Goal: Task Accomplishment & Management: Manage account settings

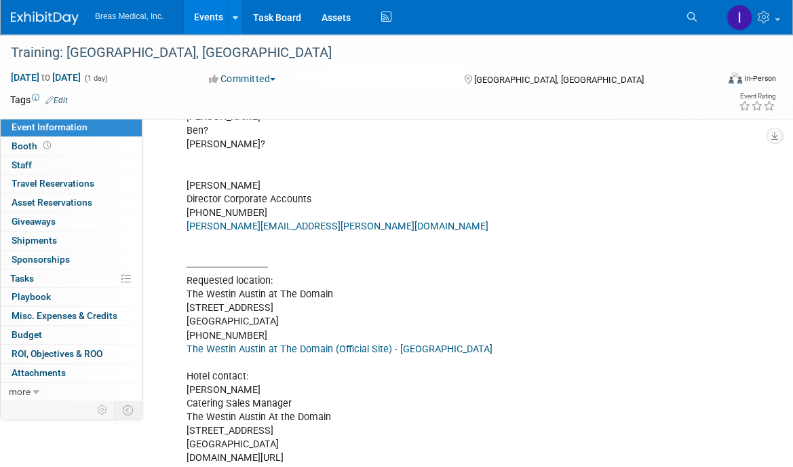
scroll to position [161, 0]
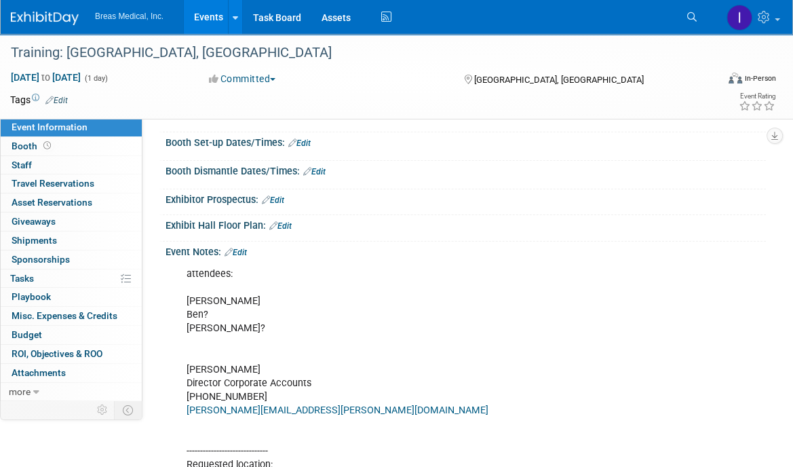
click at [252, 259] on div "Event Notes: Edit" at bounding box center [466, 251] width 601 height 18
click at [242, 257] on link "Edit" at bounding box center [236, 253] width 22 height 10
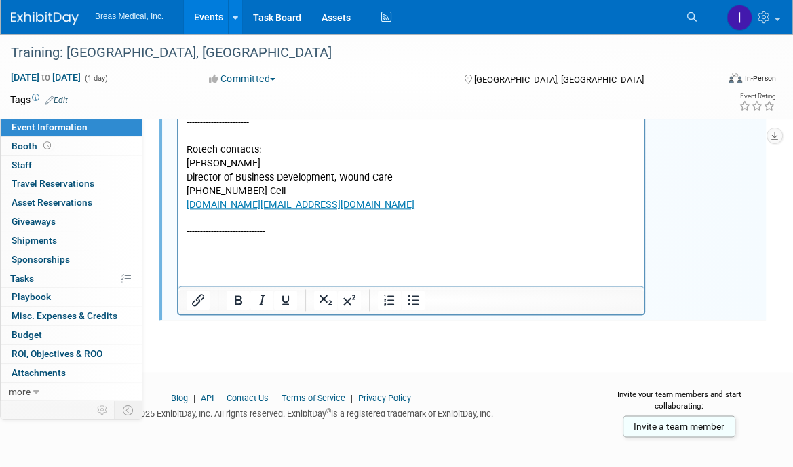
scroll to position [1270, 0]
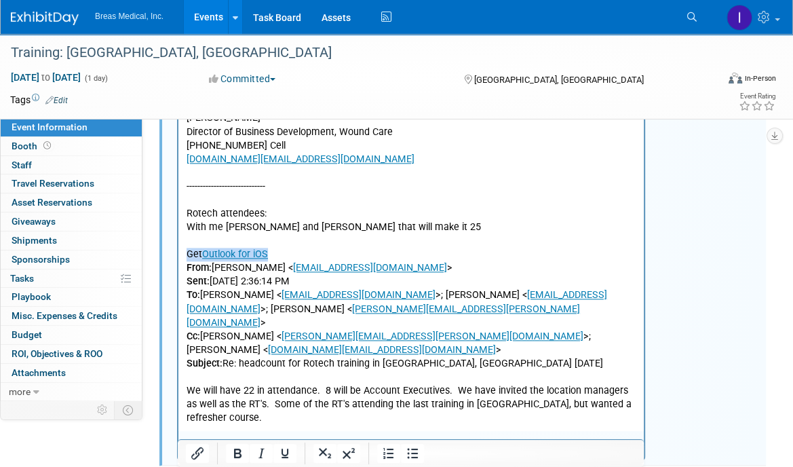
drag, startPoint x: 193, startPoint y: 250, endPoint x: 282, endPoint y: 263, distance: 89.9
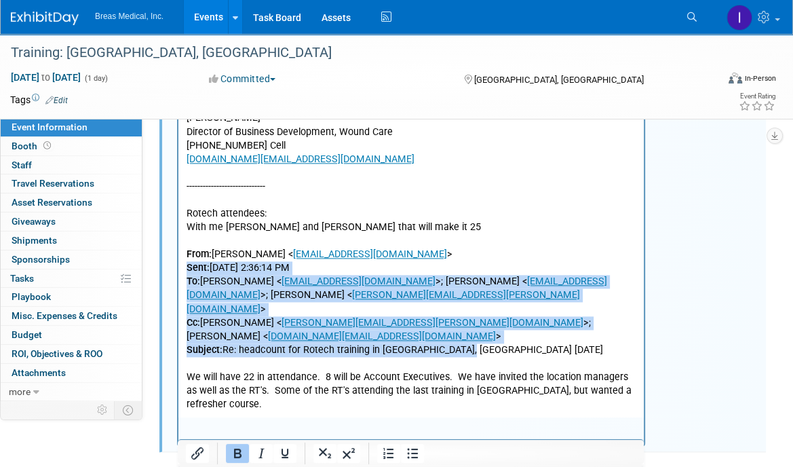
drag, startPoint x: 187, startPoint y: 280, endPoint x: 470, endPoint y: 339, distance: 288.6
click at [470, 339] on p "From: [PERSON_NAME] < [EMAIL_ADDRESS][DOMAIN_NAME] > Sent: [DATE] 2:36:14 PM To…" at bounding box center [412, 302] width 450 height 109
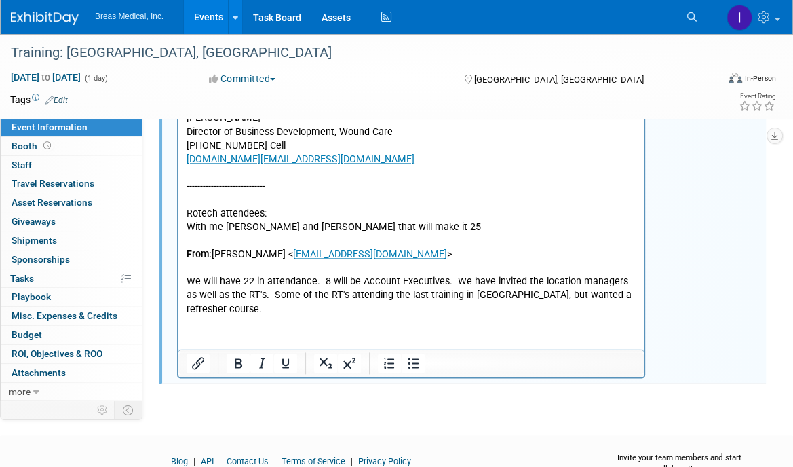
click at [191, 275] on p "Rich Text Area. Press ALT-0 for help." at bounding box center [412, 268] width 450 height 14
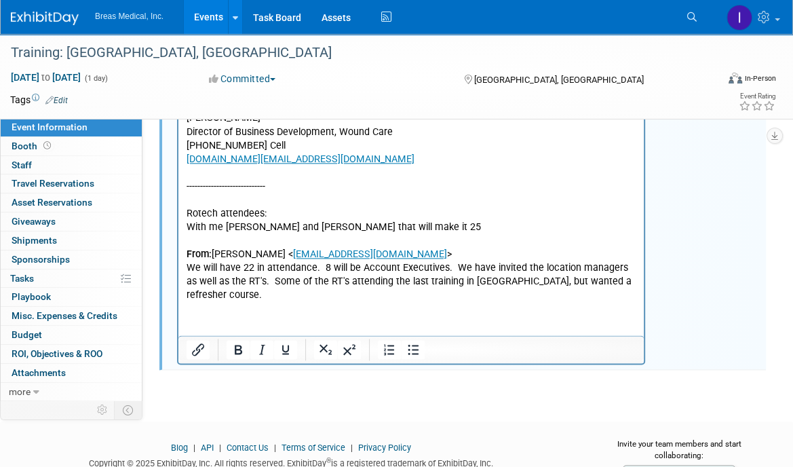
click at [193, 248] on p "Rich Text Area. Press ALT-0 for help." at bounding box center [412, 241] width 450 height 14
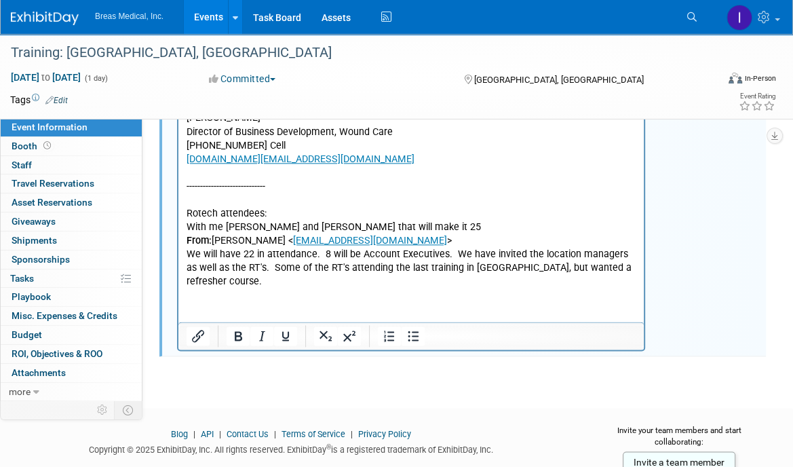
click at [187, 234] on p "With me [PERSON_NAME] and [PERSON_NAME] that will make it 25" at bounding box center [412, 228] width 450 height 14
click at [632, 281] on p "We will have 22 in attendance. 8 will be Account Executives. We have invited th…" at bounding box center [412, 268] width 450 height 41
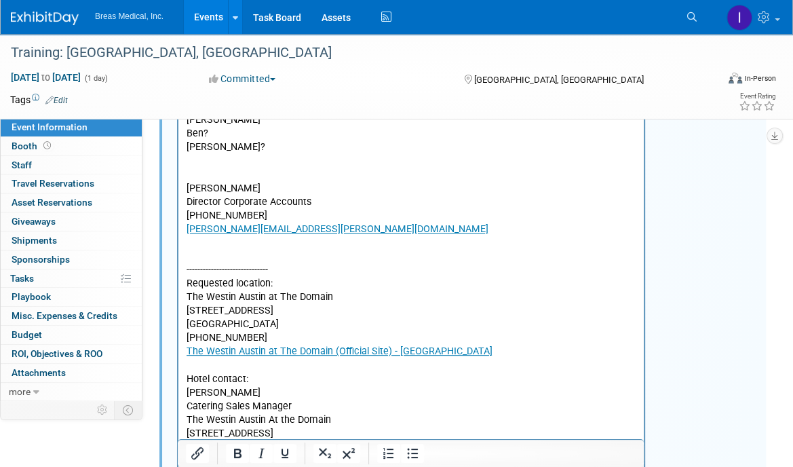
scroll to position [185, 0]
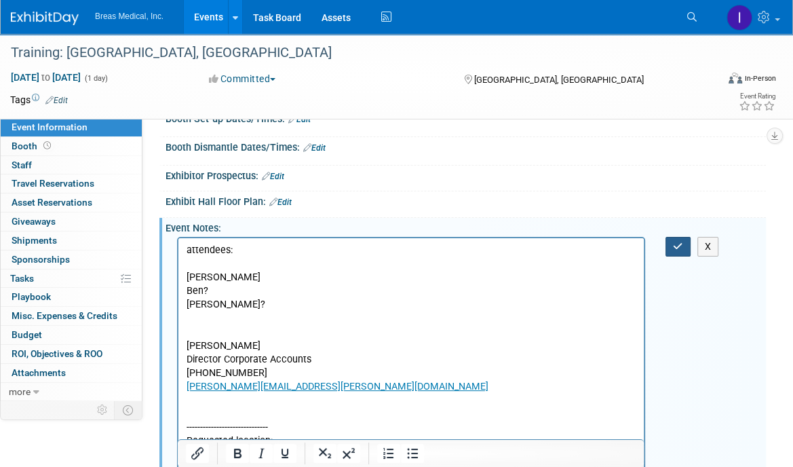
click at [670, 257] on button "button" at bounding box center [678, 247] width 25 height 20
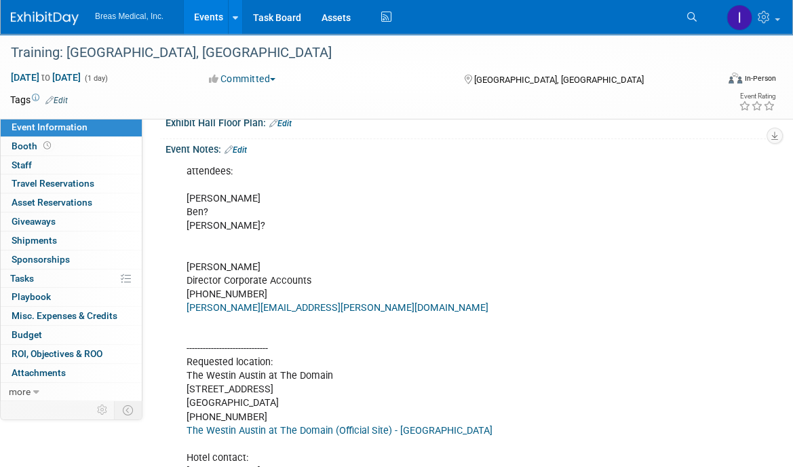
scroll to position [252, 0]
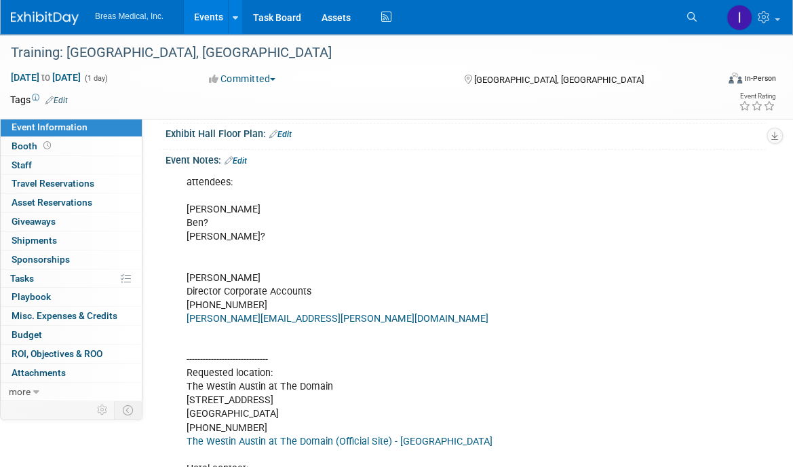
click at [243, 168] on div "Event Notes: Edit" at bounding box center [466, 159] width 601 height 18
click at [242, 166] on link "Edit" at bounding box center [236, 161] width 22 height 10
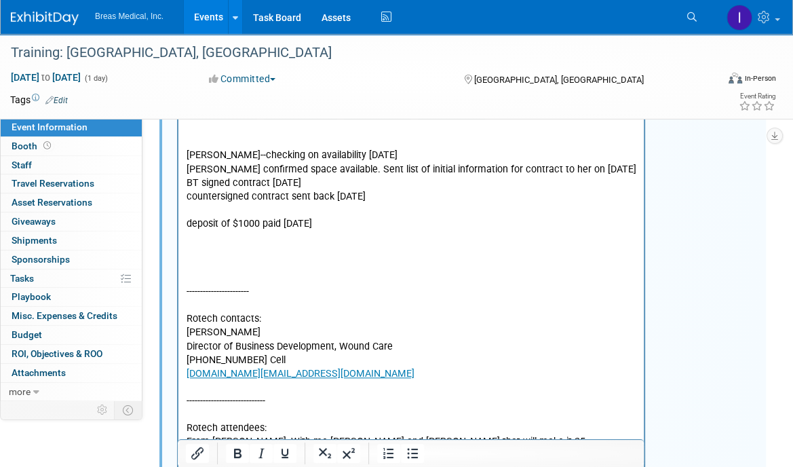
scroll to position [1067, 0]
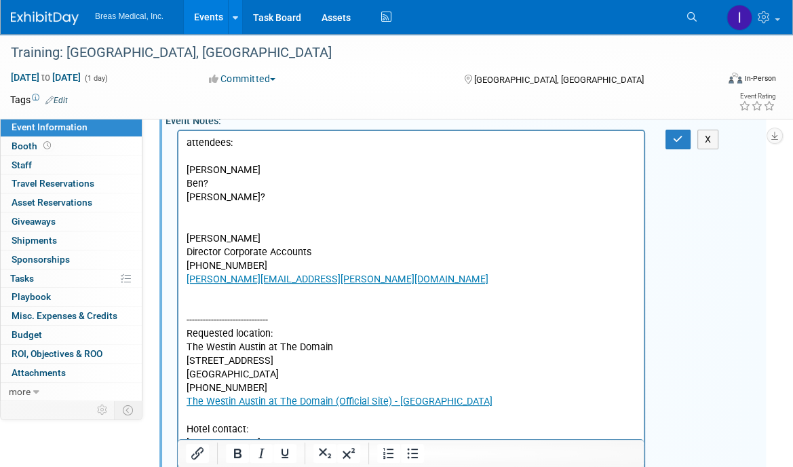
scroll to position [185, 0]
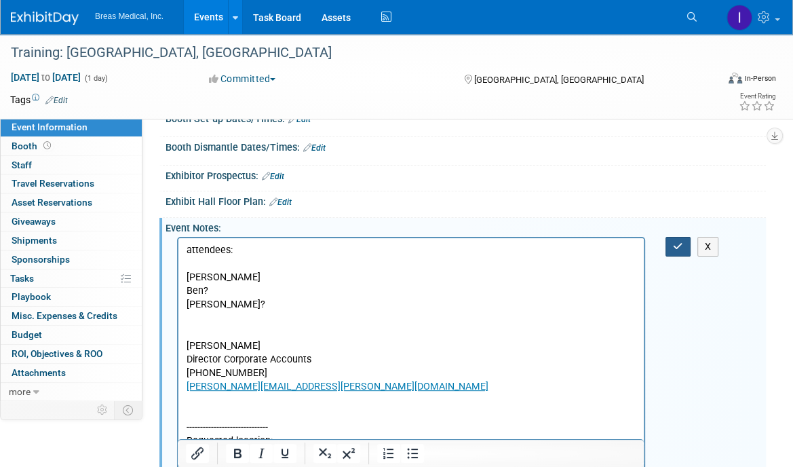
click at [674, 251] on icon "button" at bounding box center [678, 247] width 10 height 10
